Goal: Task Accomplishment & Management: Use online tool/utility

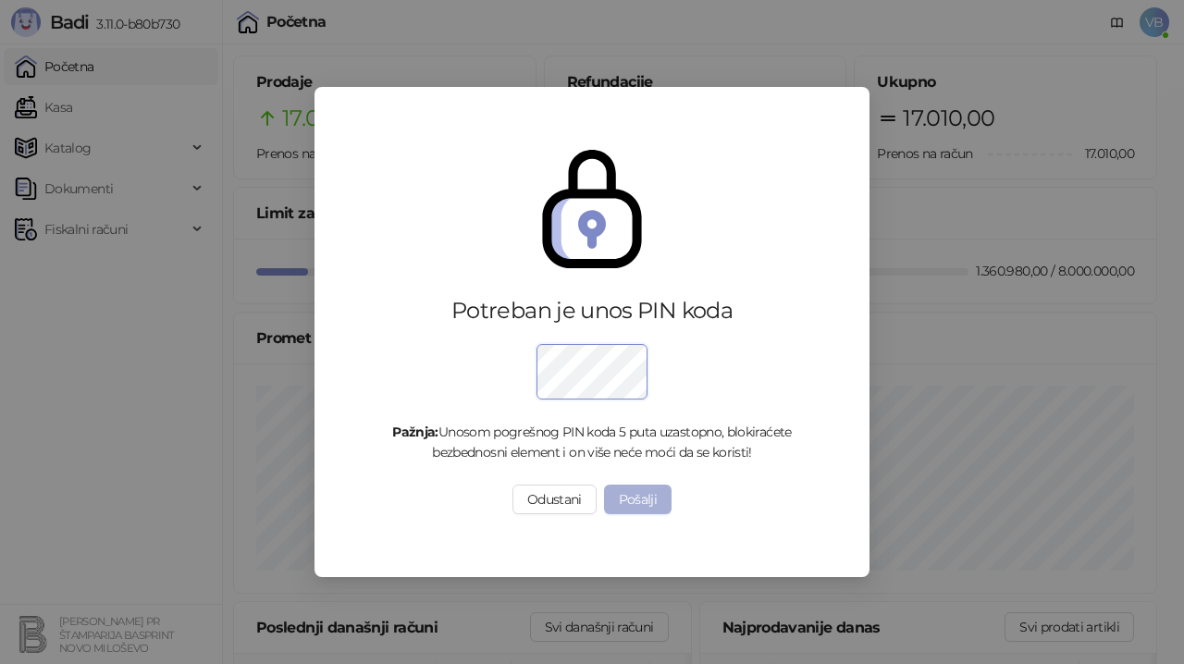
click at [635, 503] on button "Pošalji" at bounding box center [638, 500] width 68 height 30
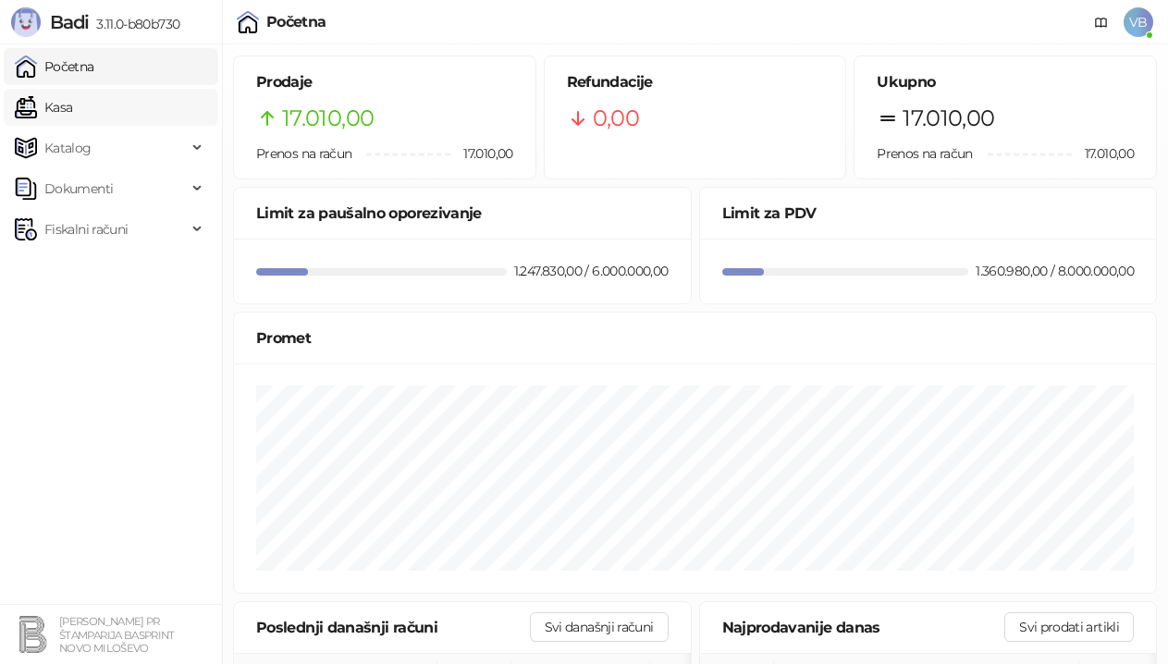
click at [53, 108] on link "Kasa" at bounding box center [43, 107] width 57 height 37
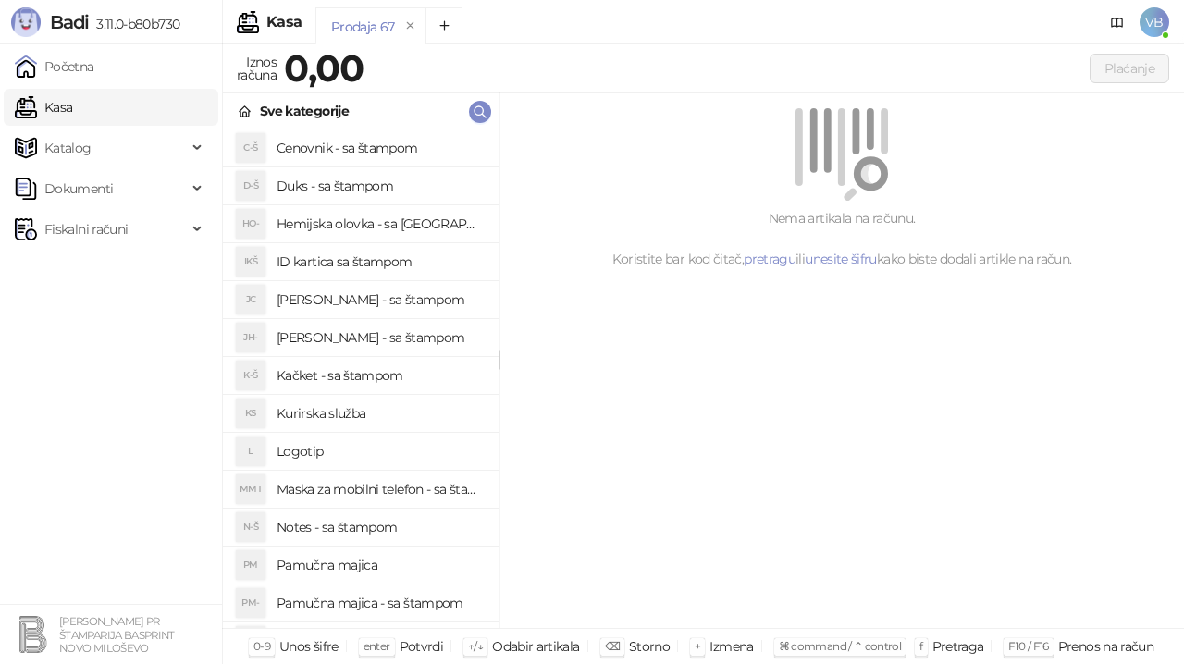
click at [366, 600] on h4 "Pamučna majica - sa štampom" at bounding box center [380, 603] width 207 height 30
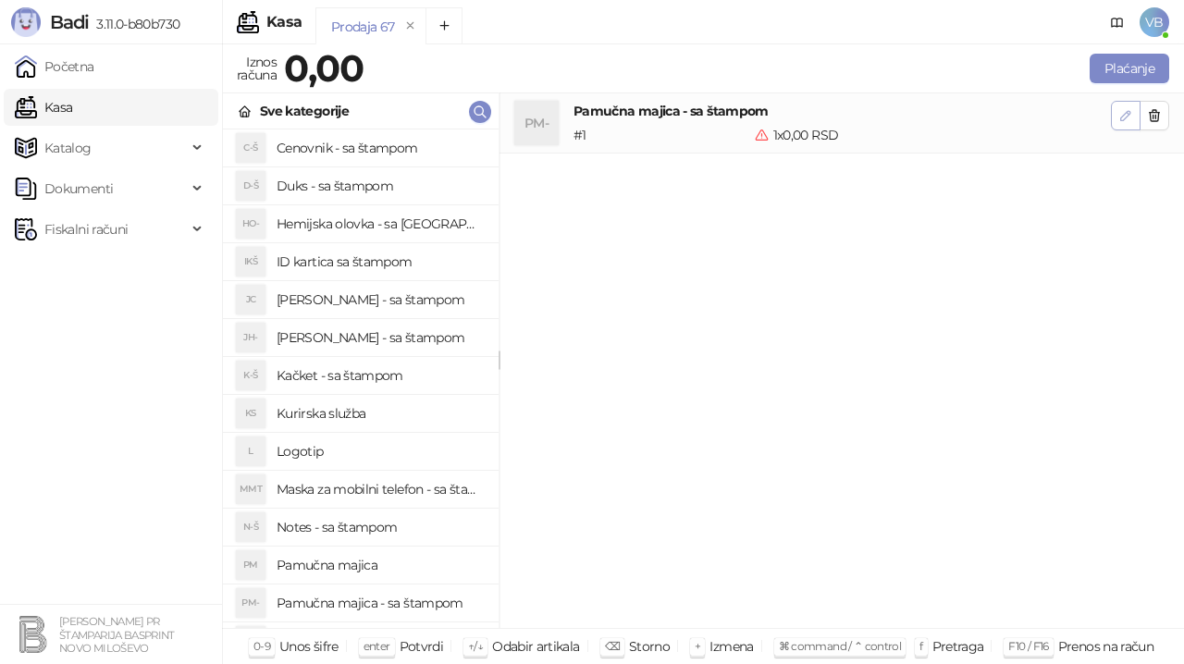
click at [1123, 118] on icon "button" at bounding box center [1125, 115] width 15 height 15
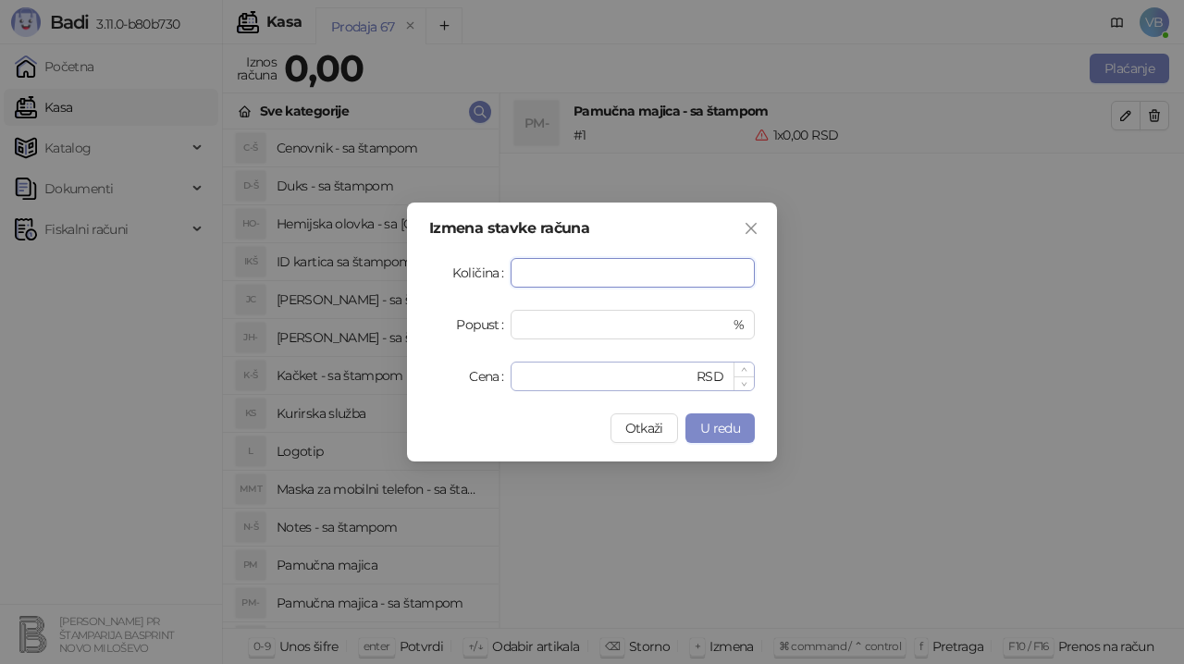
type input "**"
click at [550, 374] on input "*" at bounding box center [607, 377] width 171 height 28
type input "***"
click at [711, 434] on span "U redu" at bounding box center [720, 428] width 40 height 17
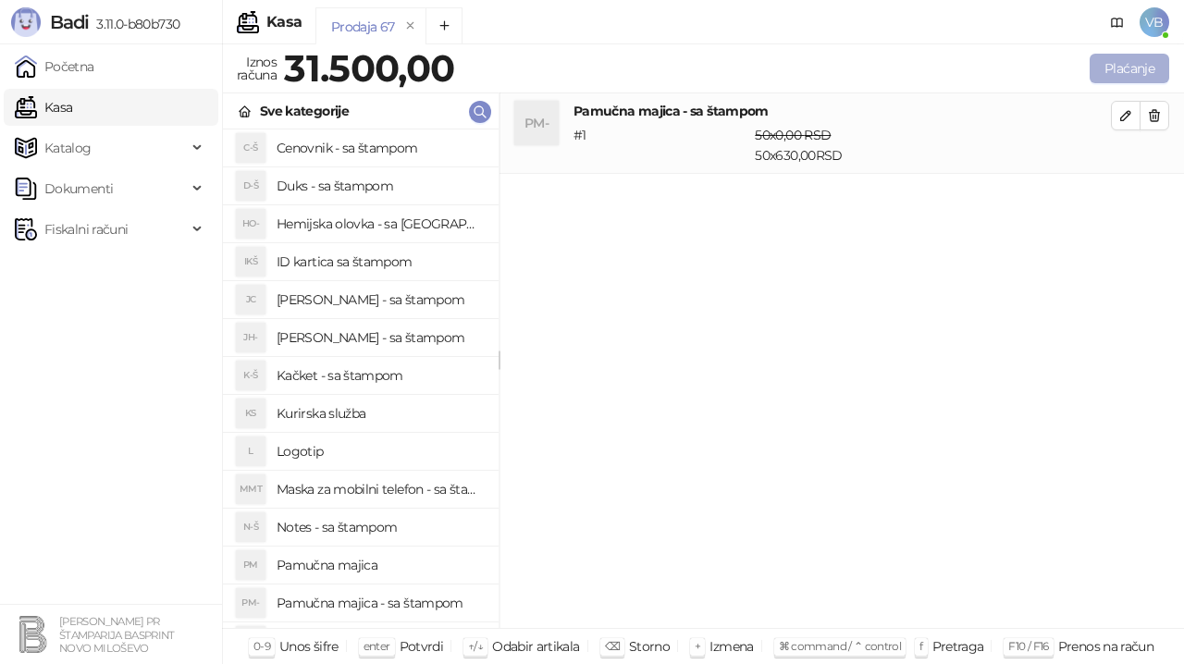
click at [1132, 66] on button "Plaćanje" at bounding box center [1130, 69] width 80 height 30
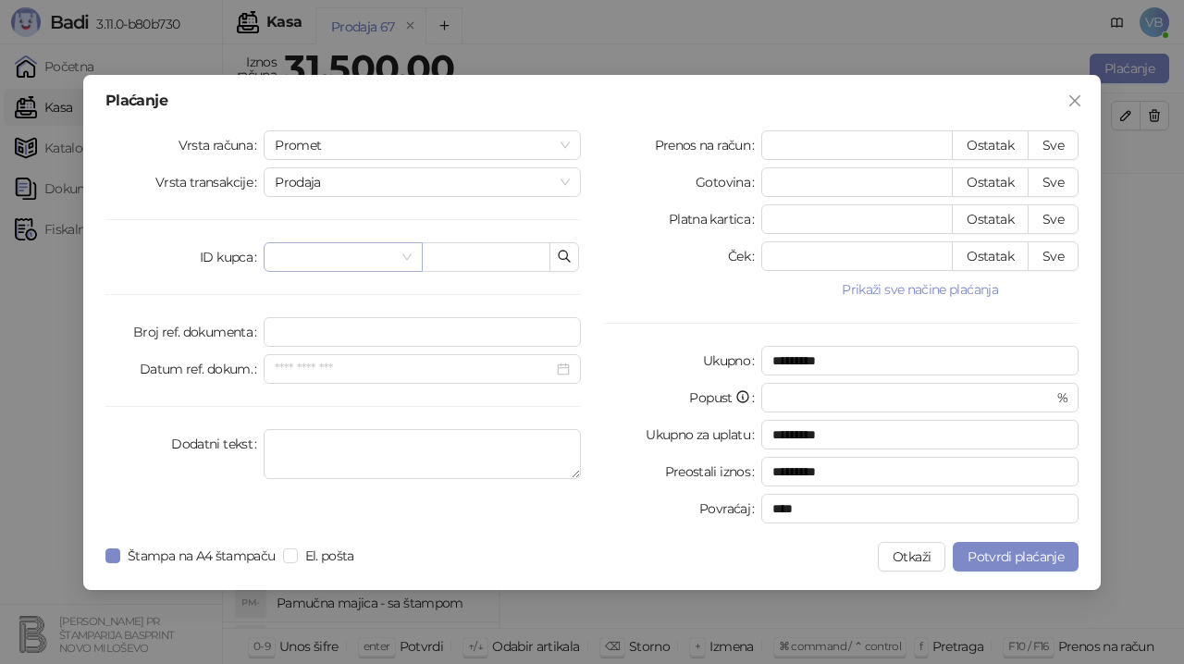
click at [329, 253] on input "search" at bounding box center [334, 257] width 119 height 28
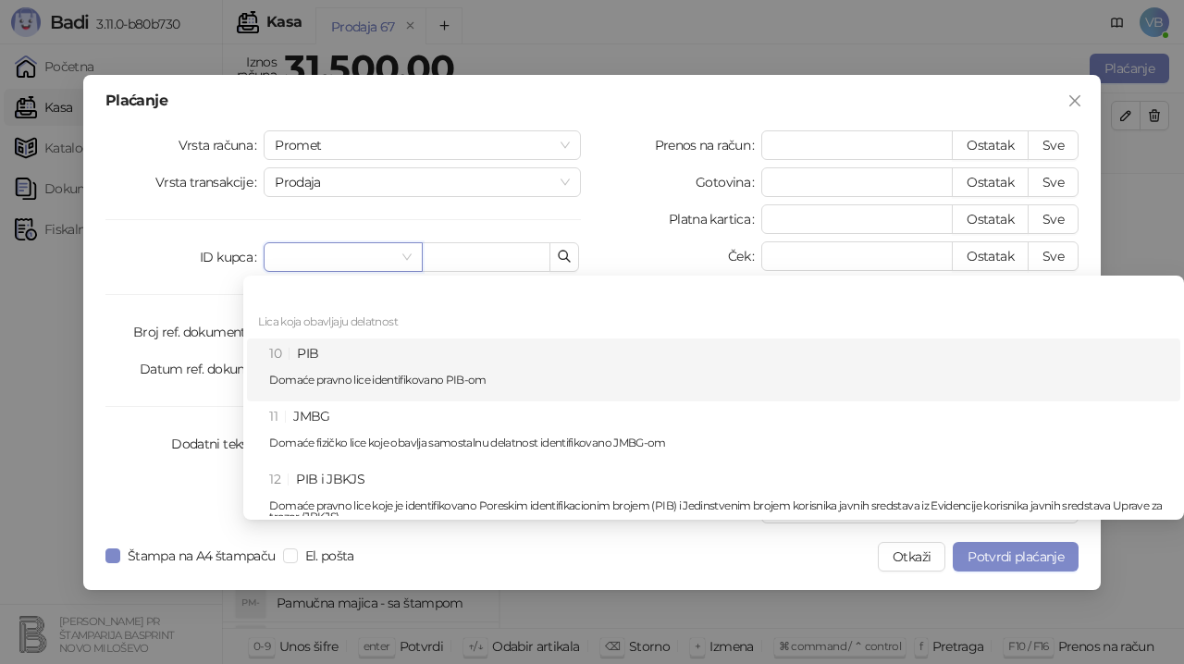
click at [332, 375] on p "Domaće pravno lice identifikovano PIB-om" at bounding box center [719, 380] width 900 height 11
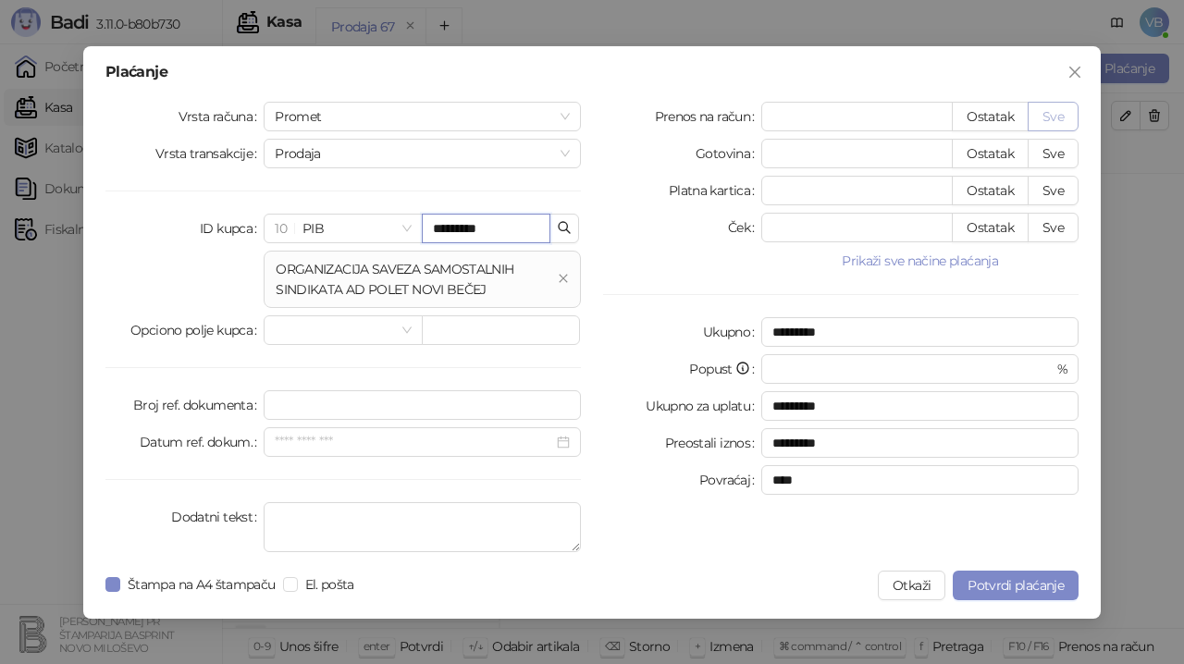
type input "*********"
click at [1060, 115] on button "Sve" at bounding box center [1053, 117] width 51 height 30
type input "*****"
type input "****"
click at [1006, 583] on span "Potvrdi plaćanje" at bounding box center [1016, 585] width 96 height 17
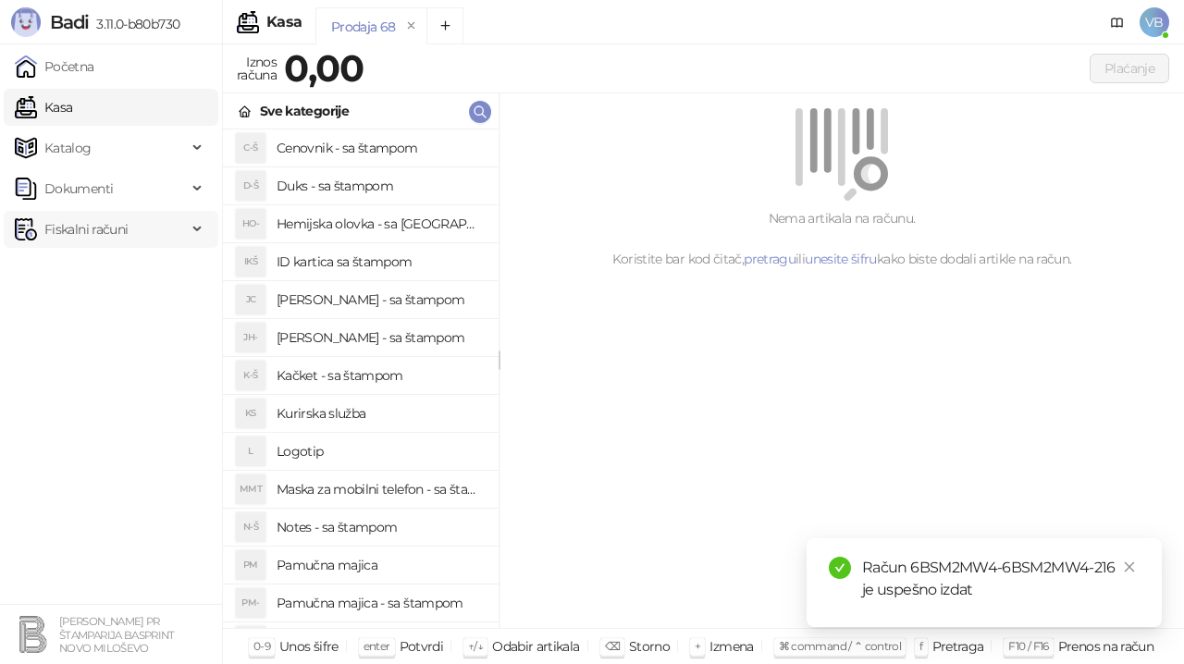
click at [80, 229] on span "Fiskalni računi" at bounding box center [85, 229] width 83 height 37
click at [80, 271] on link "Izdati računi" at bounding box center [72, 270] width 101 height 37
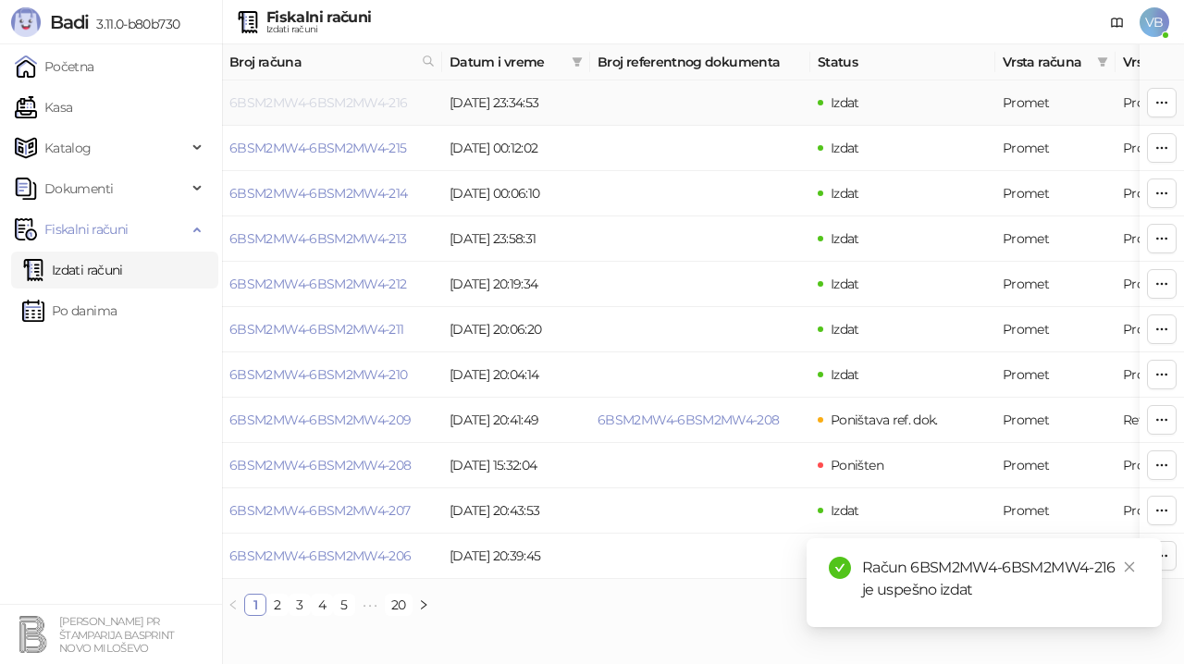
click at [322, 98] on link "6BSM2MW4-6BSM2MW4-216" at bounding box center [318, 102] width 179 height 17
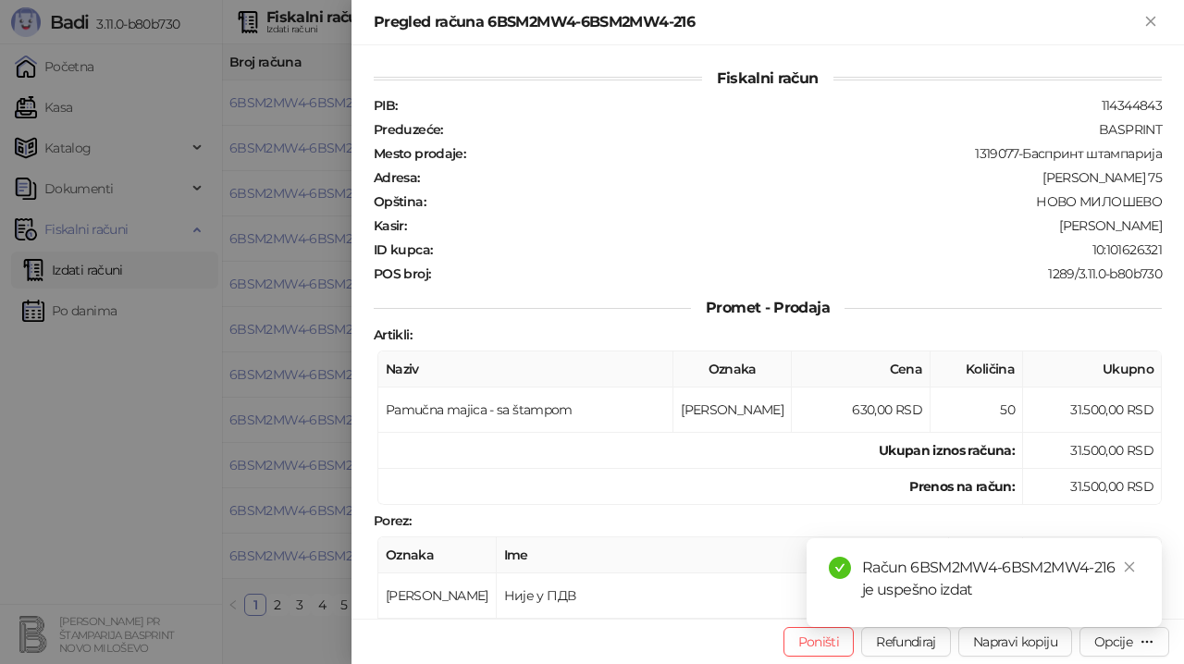
click at [1119, 627] on div "Račun 6BSM2MW4-6BSM2MW4-216 je uspešno izdat" at bounding box center [984, 582] width 355 height 89
click at [1122, 627] on div "Račun 6BSM2MW4-6BSM2MW4-216 je uspešno izdat" at bounding box center [984, 582] width 355 height 89
click at [1130, 571] on icon "close" at bounding box center [1129, 567] width 13 height 13
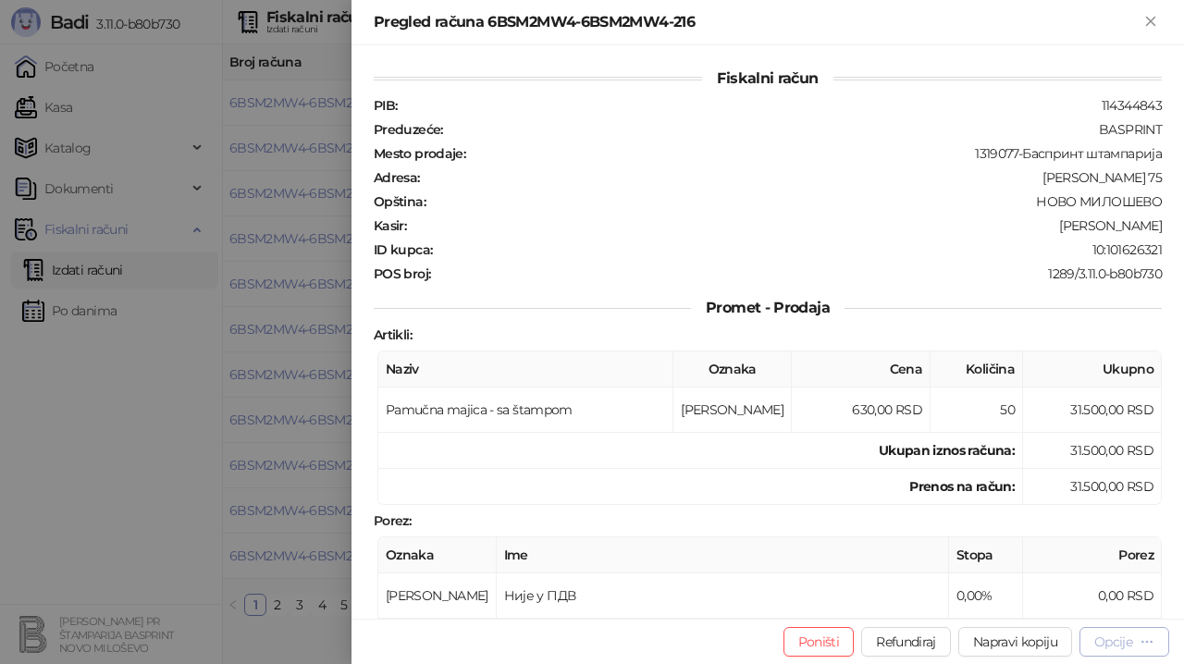
click at [1107, 645] on div "Opcije" at bounding box center [1113, 642] width 38 height 17
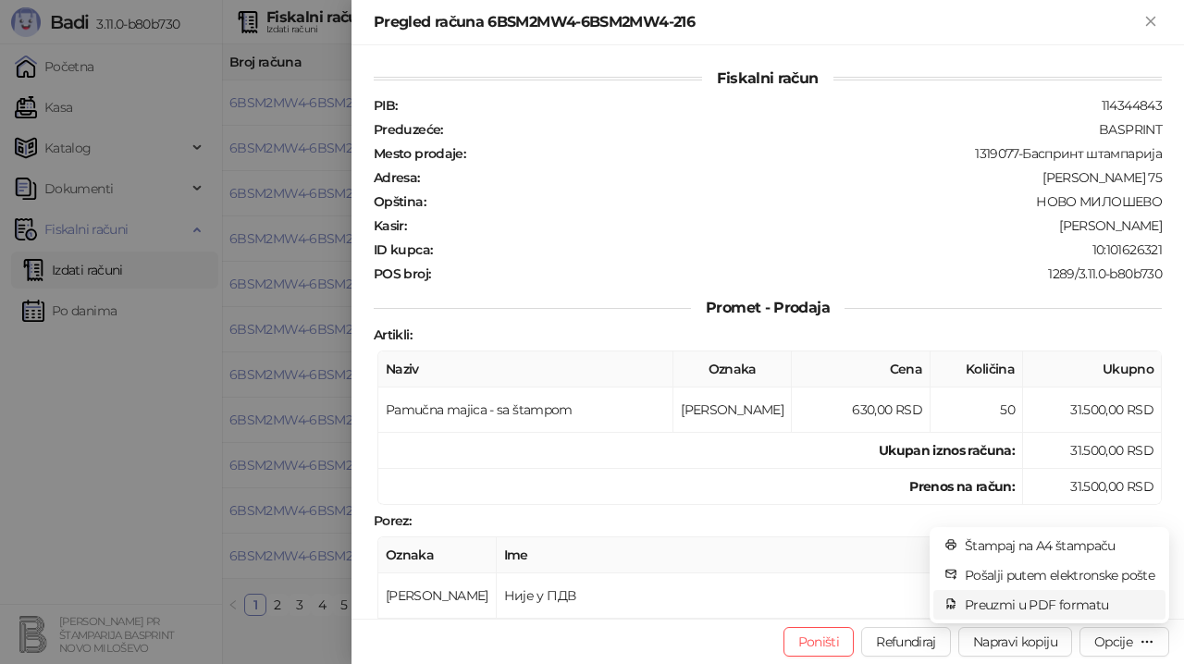
click at [1019, 606] on span "Preuzmi u PDF formatu" at bounding box center [1060, 605] width 190 height 20
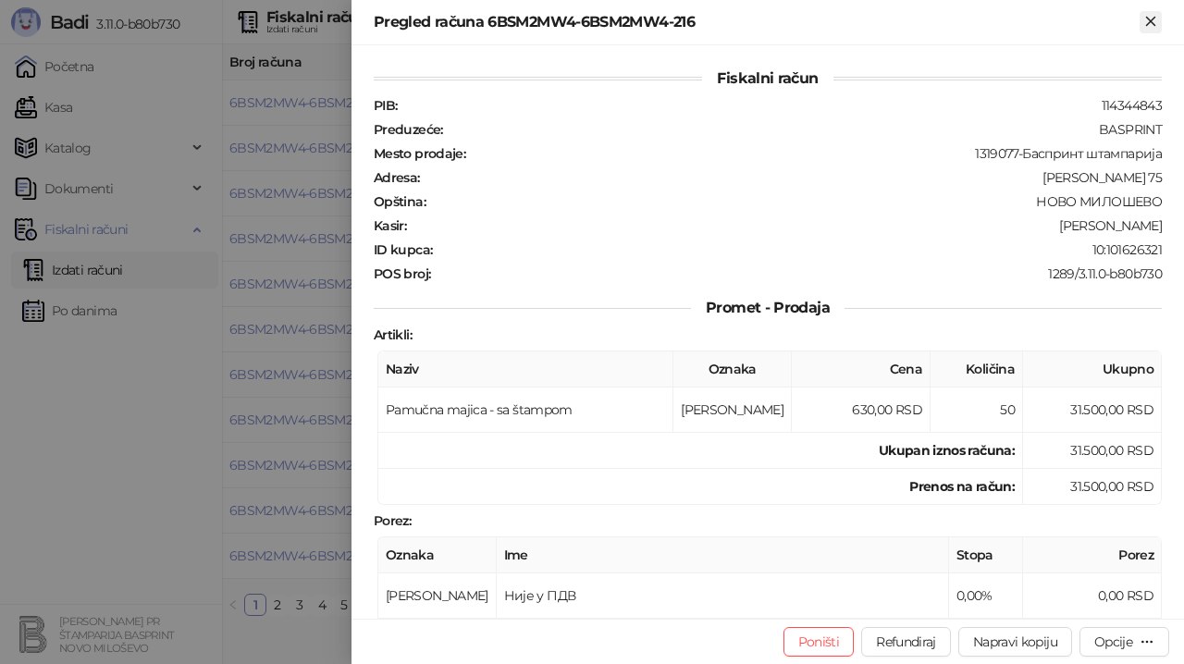
click at [1149, 26] on icon "Zatvori" at bounding box center [1151, 21] width 17 height 17
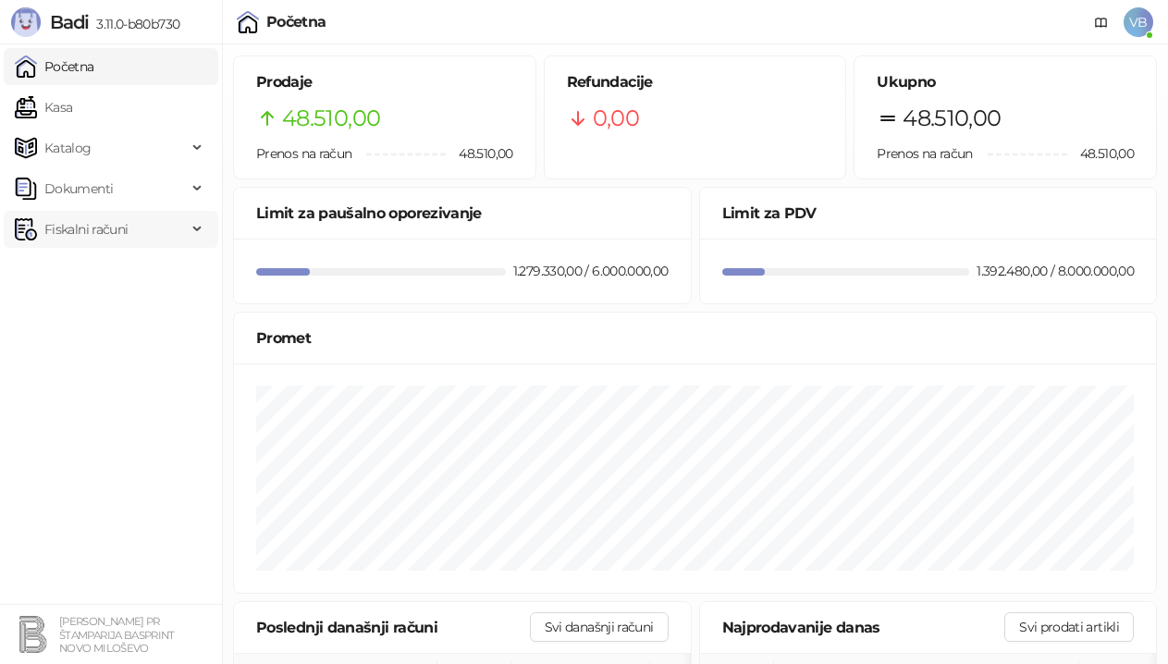
click at [106, 226] on span "Fiskalni računi" at bounding box center [85, 229] width 83 height 37
click at [115, 266] on link "Izdati računi" at bounding box center [72, 270] width 101 height 37
